Goal: Check status: Check status

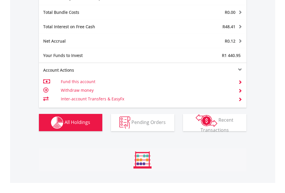
scroll to position [55, 91]
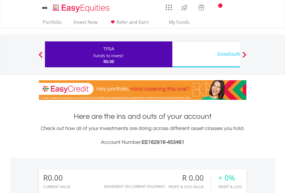
scroll to position [55, 91]
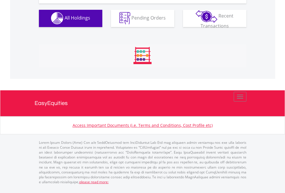
scroll to position [571, 0]
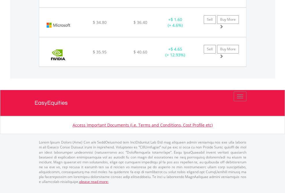
scroll to position [55, 91]
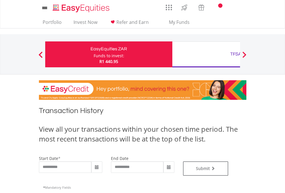
type input "**********"
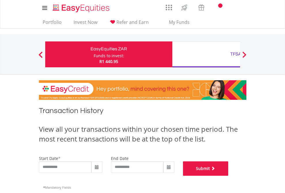
click at [229, 176] on button "Submit" at bounding box center [206, 169] width 46 height 14
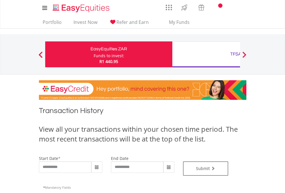
click at [206, 54] on div "TFSA" at bounding box center [236, 54] width 120 height 8
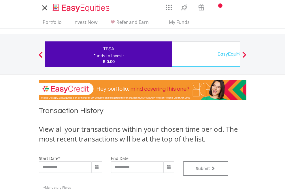
type input "**********"
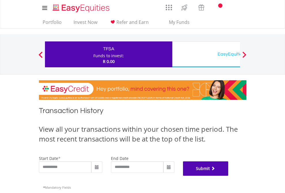
click at [229, 176] on button "Submit" at bounding box center [206, 169] width 46 height 14
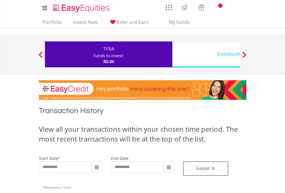
click at [206, 54] on div "EasyEquities USD" at bounding box center [236, 54] width 120 height 8
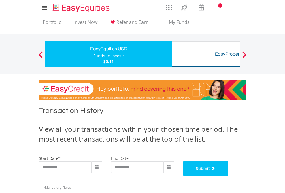
click at [229, 176] on button "Submit" at bounding box center [206, 169] width 46 height 14
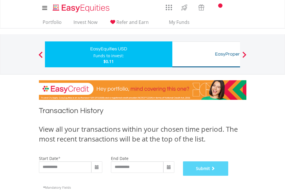
scroll to position [234, 0]
